Goal: Information Seeking & Learning: Learn about a topic

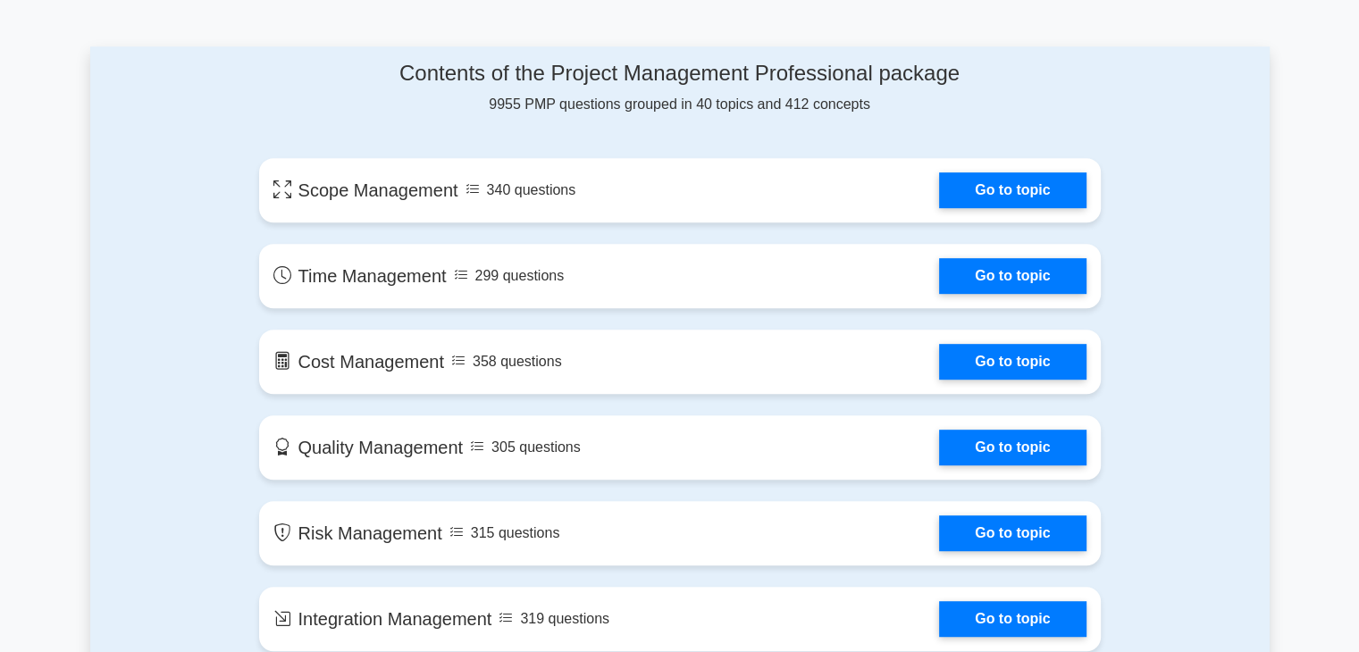
scroll to position [917, 0]
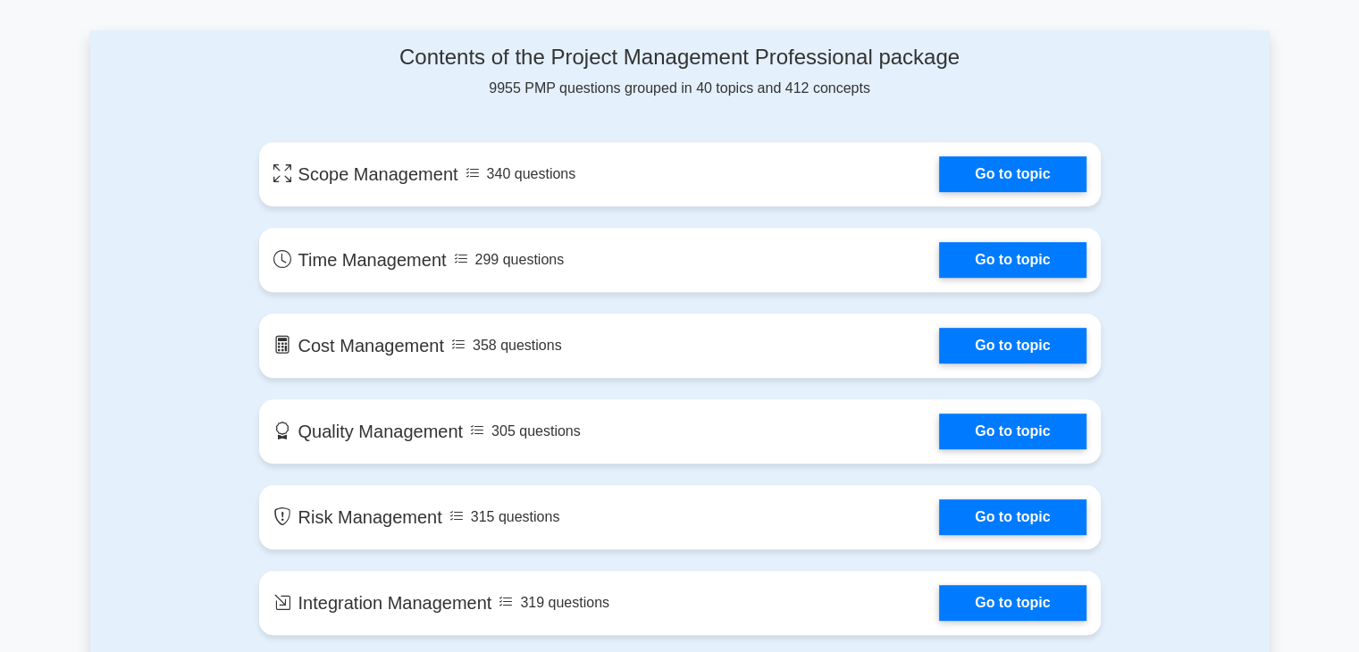
drag, startPoint x: 1369, startPoint y: 44, endPoint x: 1371, endPoint y: 126, distance: 82.2
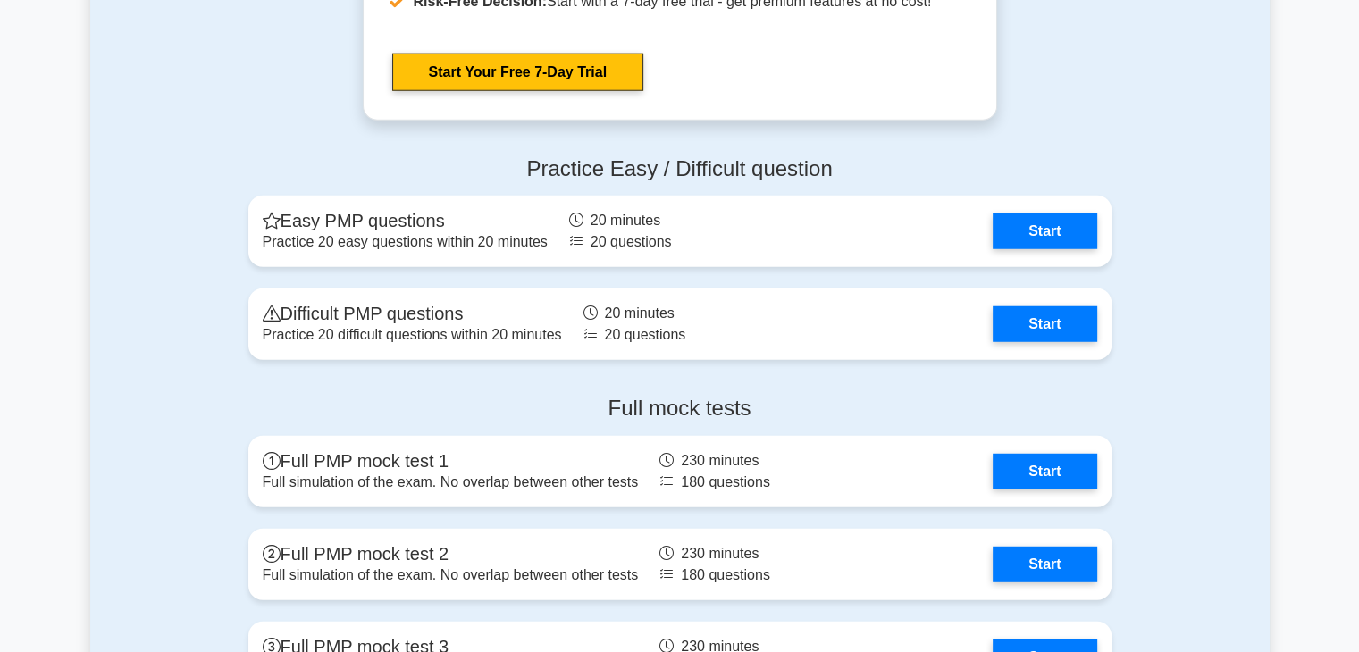
scroll to position [4818, 0]
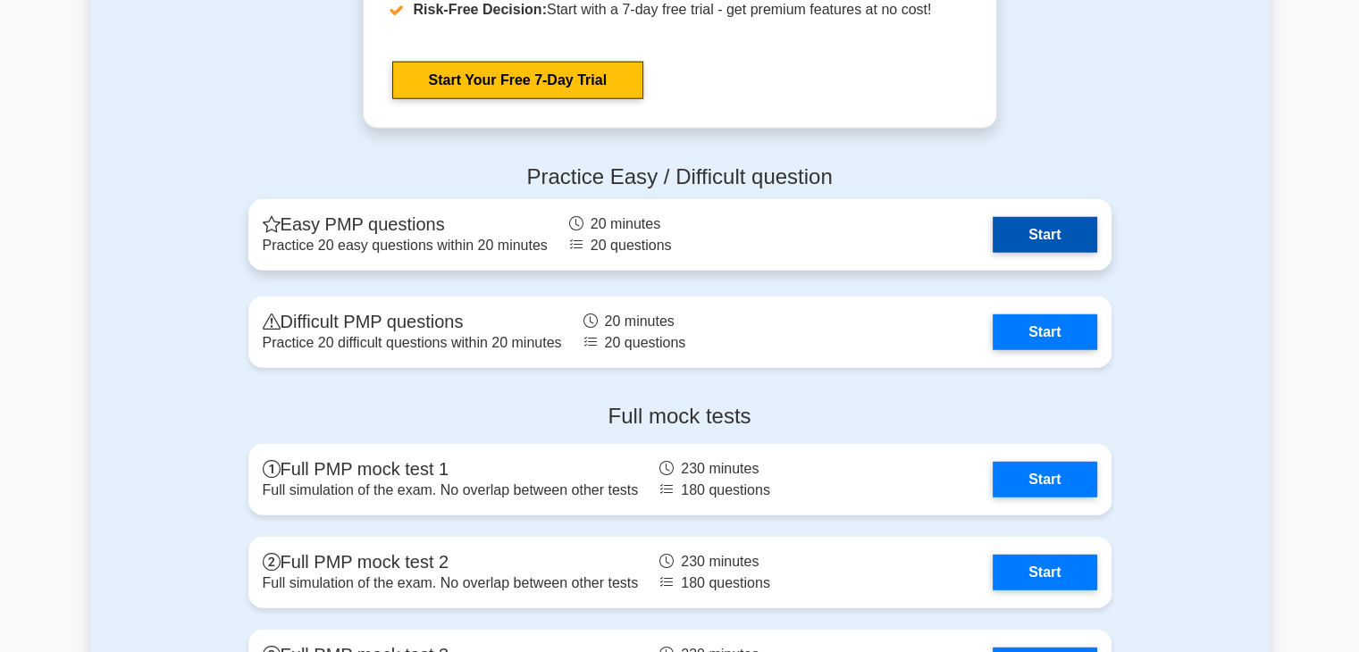
click at [993, 233] on link "Start" at bounding box center [1045, 235] width 104 height 36
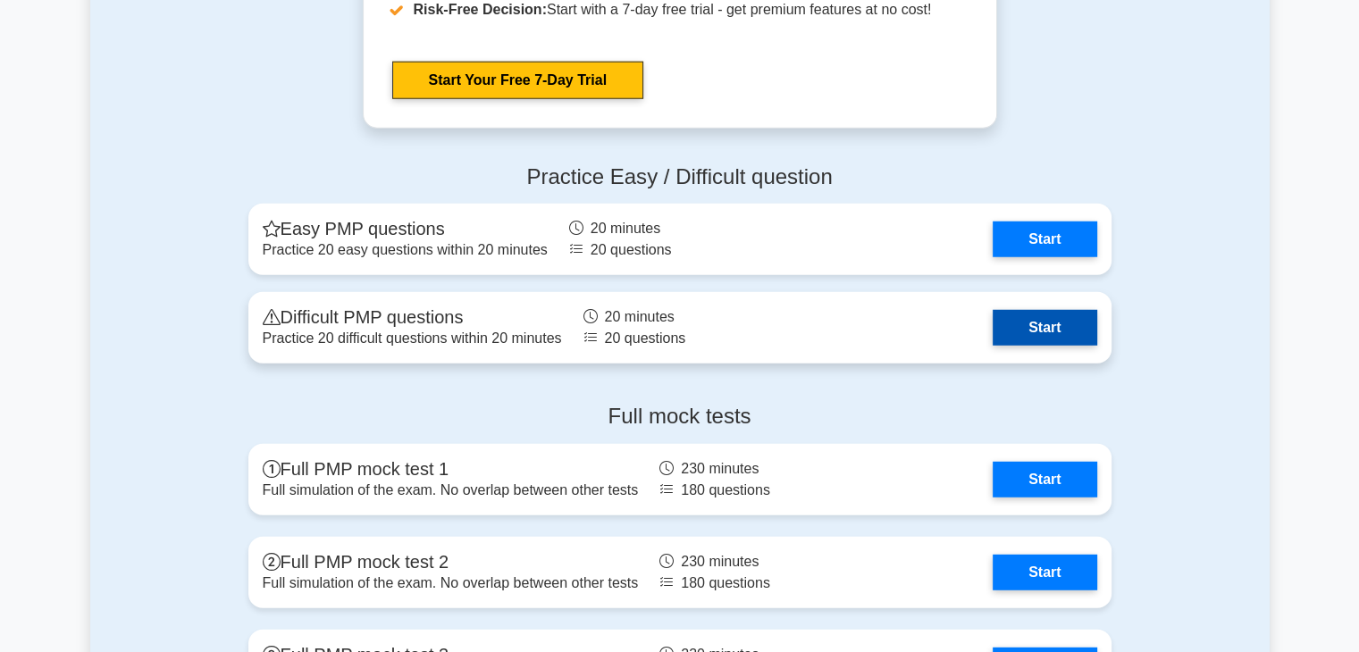
click at [993, 325] on link "Start" at bounding box center [1045, 328] width 104 height 36
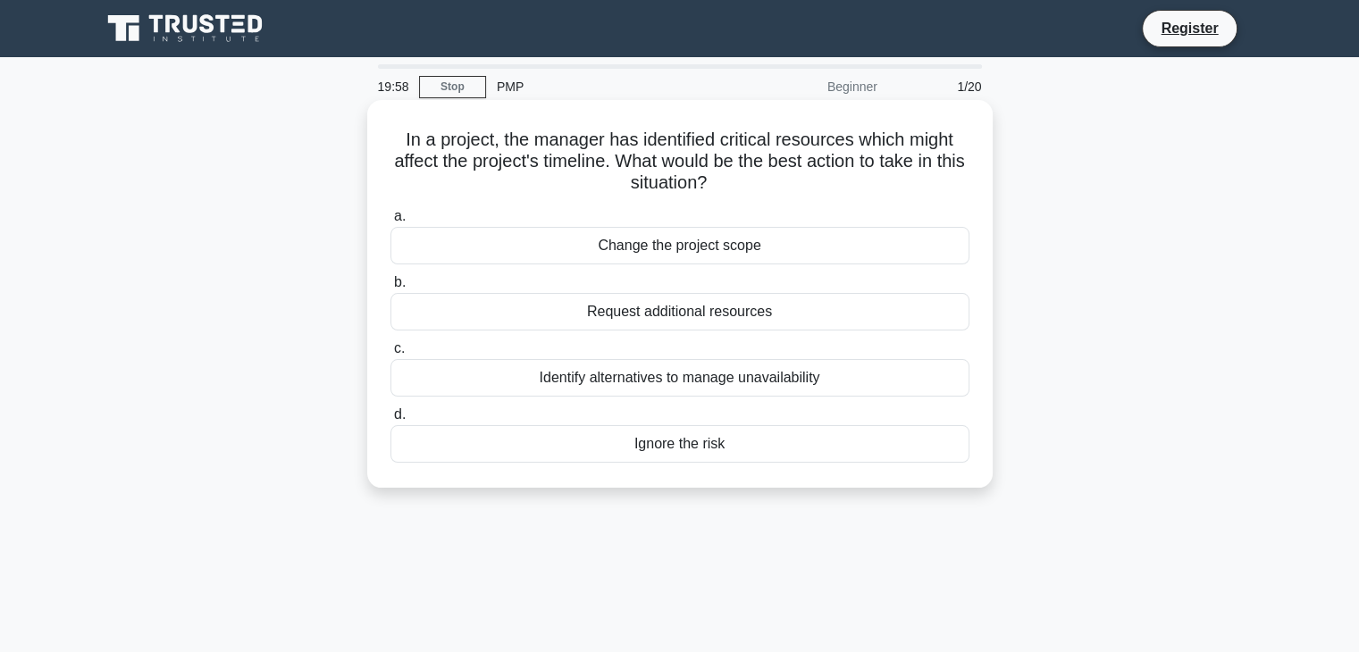
click at [729, 249] on div "Change the project scope" at bounding box center [679, 246] width 579 height 38
click at [390, 222] on input "a. Change the project scope" at bounding box center [390, 217] width 0 height 12
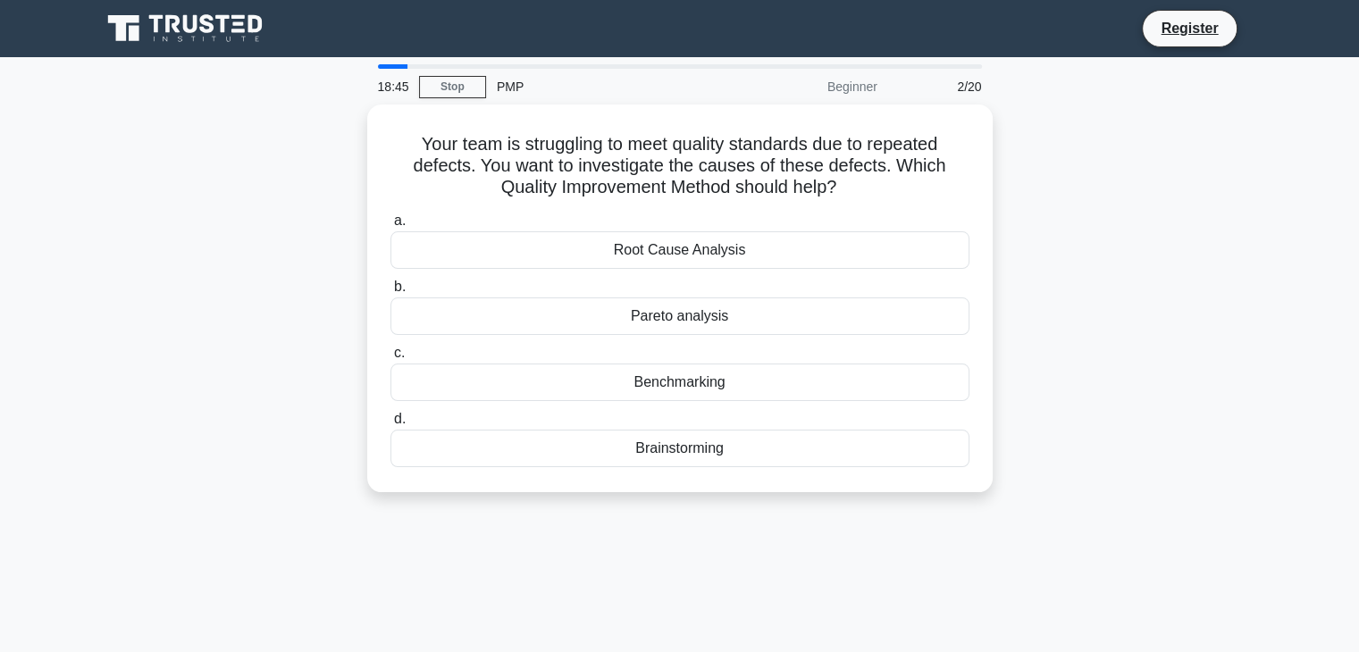
click at [1190, 416] on div "Your team is struggling to meet quality standards due to repeated defects. You …" at bounding box center [679, 309] width 1179 height 409
click at [457, 87] on link "Stop" at bounding box center [452, 87] width 67 height 22
click at [1181, 381] on div "Your team is struggling to meet quality standards due to repeated defects. You …" at bounding box center [679, 309] width 1179 height 409
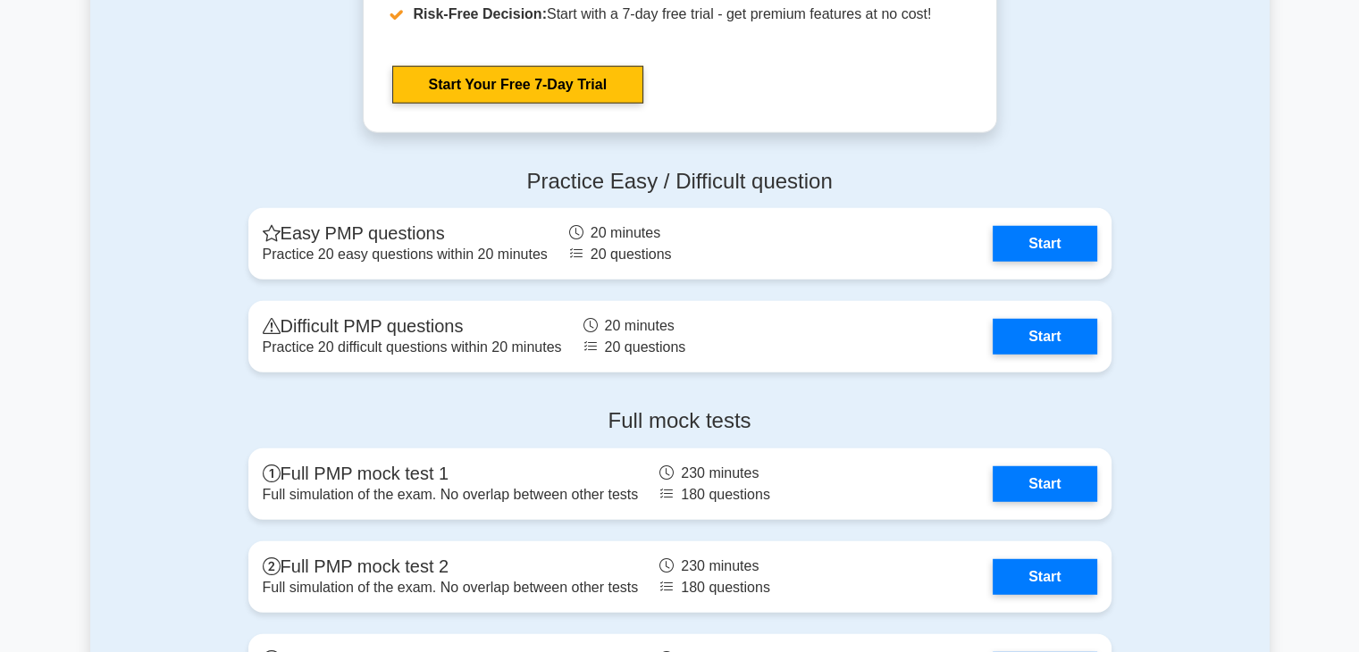
scroll to position [4818, 0]
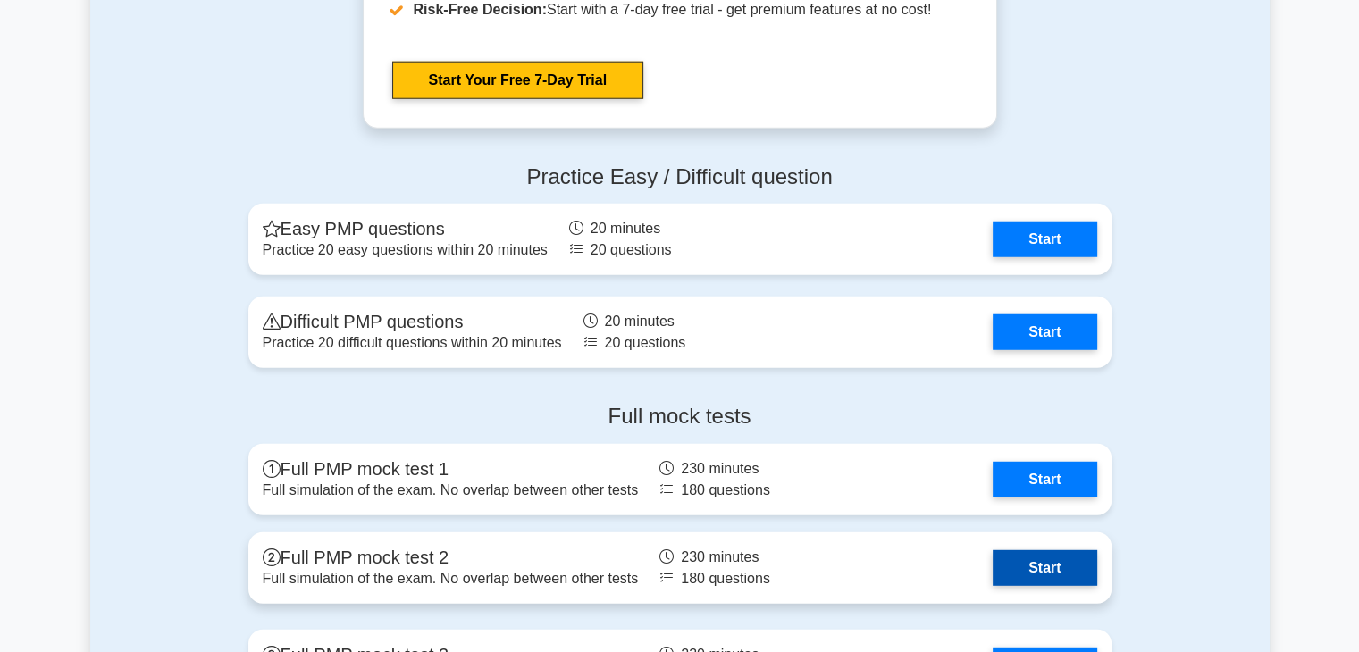
click at [993, 577] on link "Start" at bounding box center [1045, 568] width 104 height 36
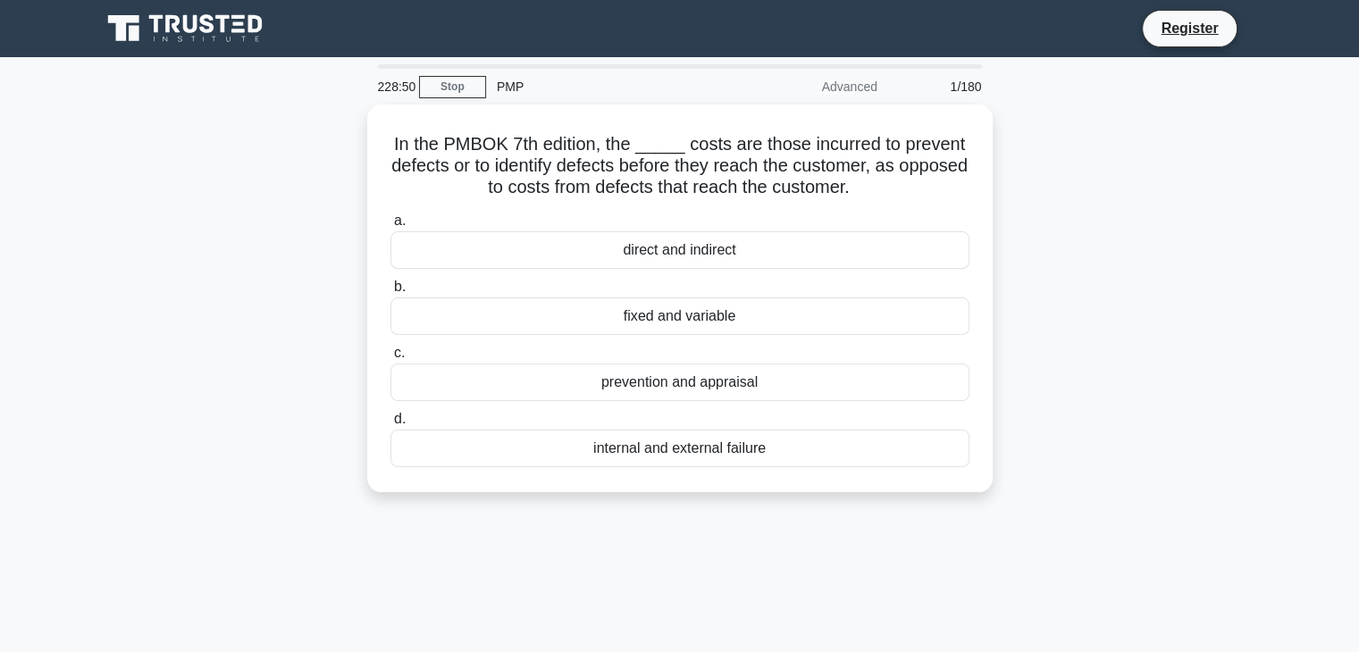
click at [1054, 279] on div "In the PMBOK 7th edition, the _____ costs are those incurred to prevent defects…" at bounding box center [679, 309] width 1179 height 409
click at [1093, 334] on div "In the PMBOK 7th edition, the _____ costs are those incurred to prevent defects…" at bounding box center [679, 309] width 1179 height 409
click at [1102, 258] on div "In the PMBOK 7th edition, the _____ costs are those incurred to prevent defects…" at bounding box center [679, 309] width 1179 height 409
click at [1142, 361] on div "In the PMBOK 7th edition, the _____ costs are those incurred to prevent defects…" at bounding box center [679, 309] width 1179 height 409
click at [1090, 514] on div "226:22 Stop PMP Advanced 1/180 In the PMBOK 7th edition, the _____ costs are th…" at bounding box center [679, 510] width 1179 height 893
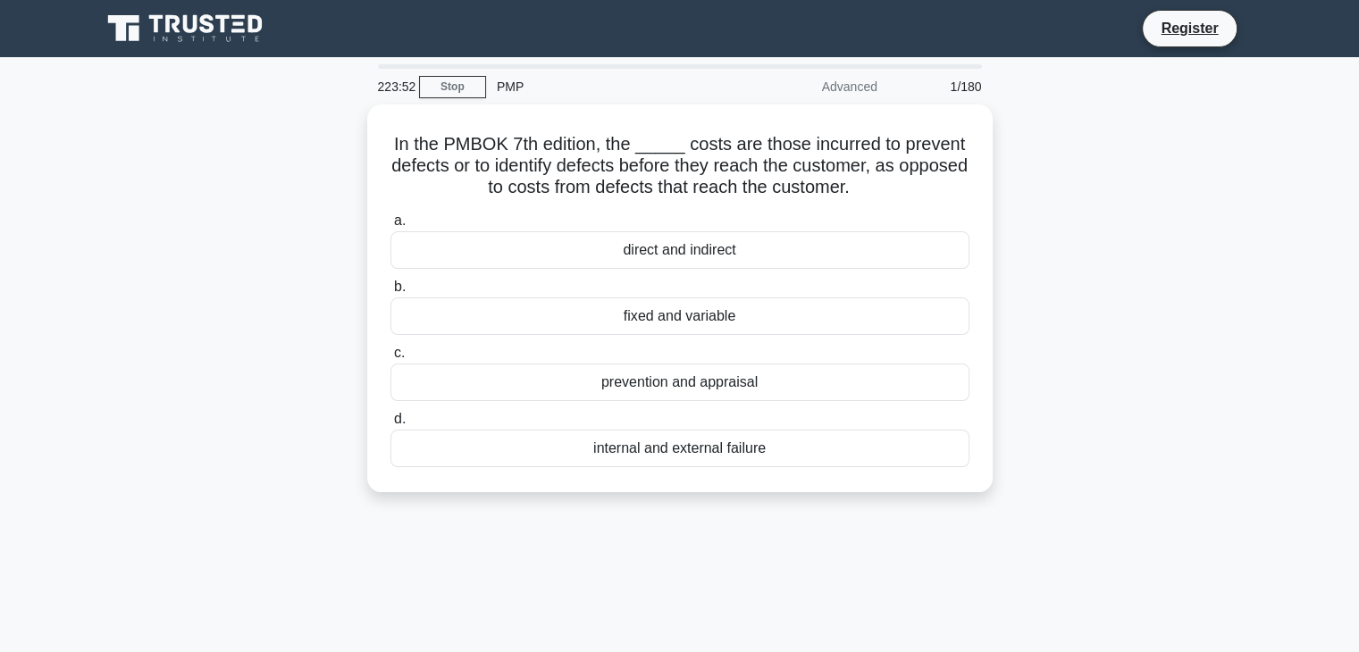
click at [1094, 331] on div "In the PMBOK 7th edition, the _____ costs are those incurred to prevent defects…" at bounding box center [679, 309] width 1179 height 409
click at [1073, 215] on div "In the PMBOK 7th edition, the _____ costs are those incurred to prevent defects…" at bounding box center [679, 309] width 1179 height 409
